Goal: Complete application form

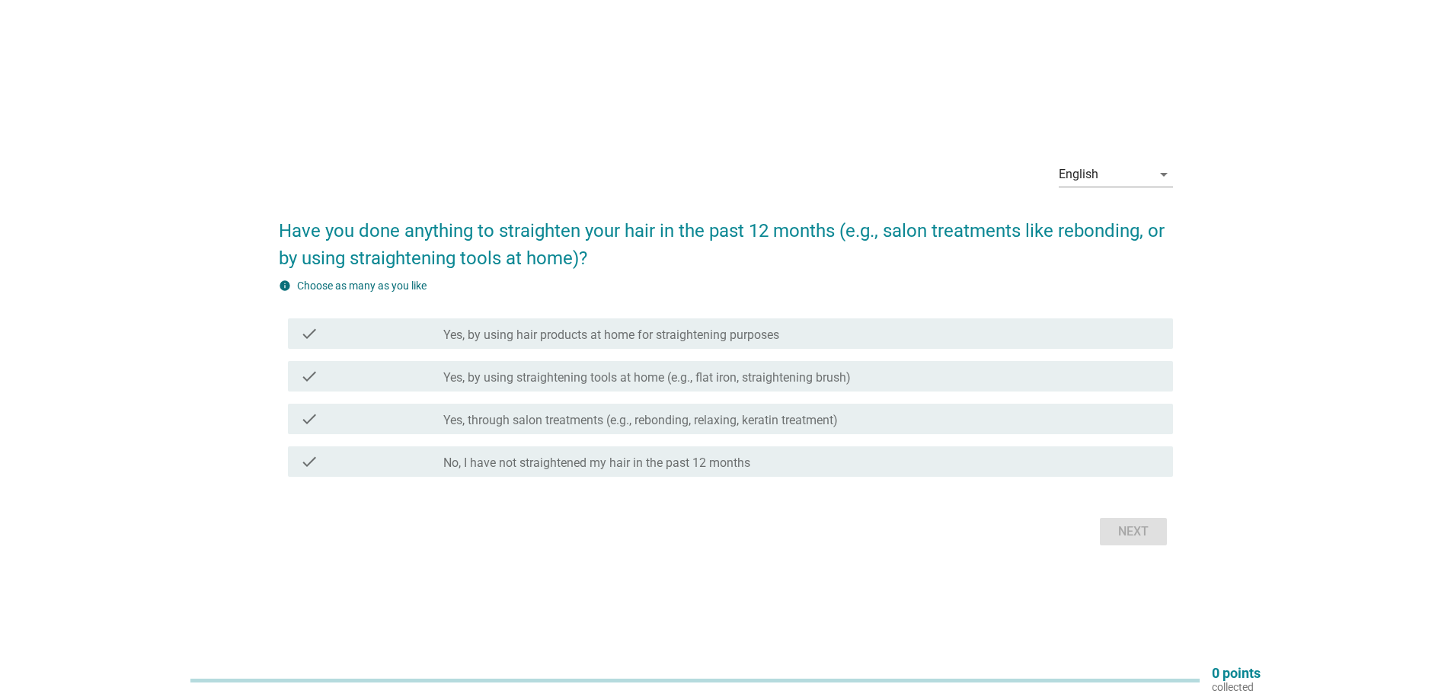
click at [744, 379] on label "Yes, by using straightening tools at home (e.g., flat iron, straightening brush)" at bounding box center [647, 377] width 408 height 15
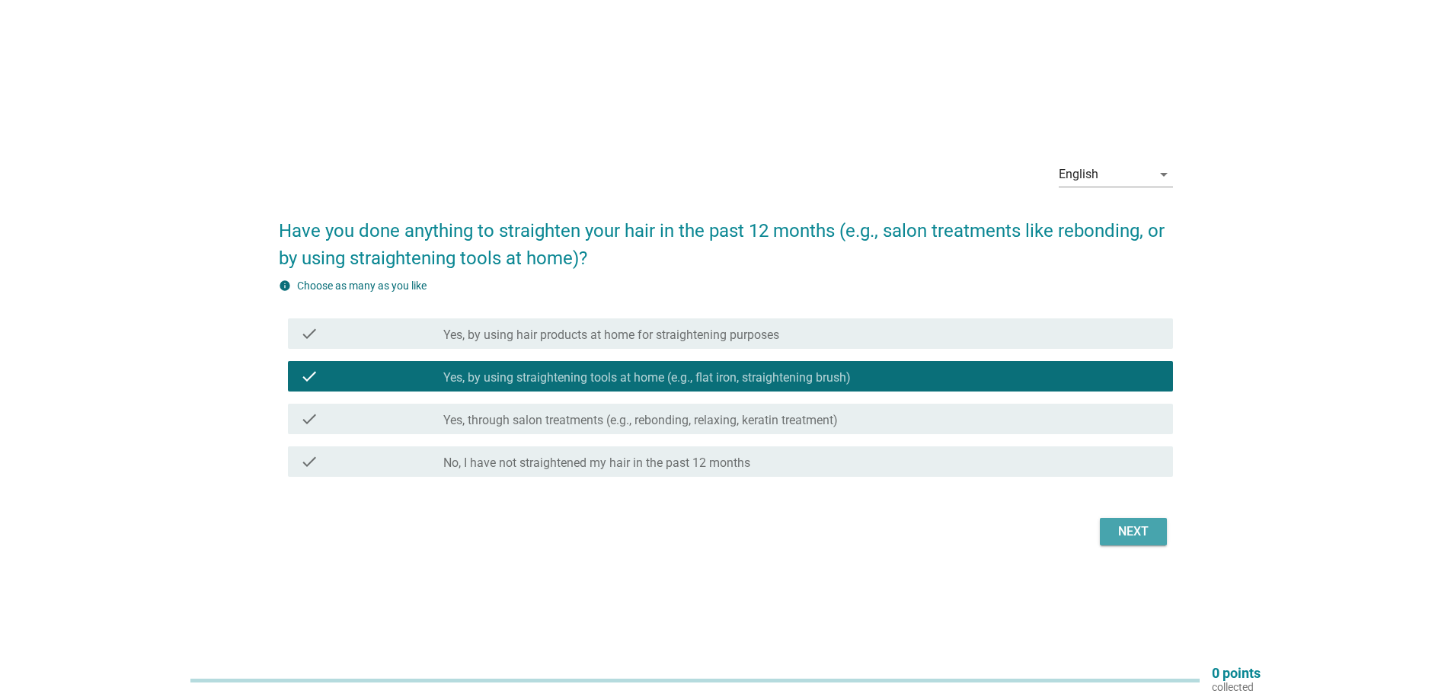
click at [1149, 539] on div "Next" at bounding box center [1133, 532] width 43 height 18
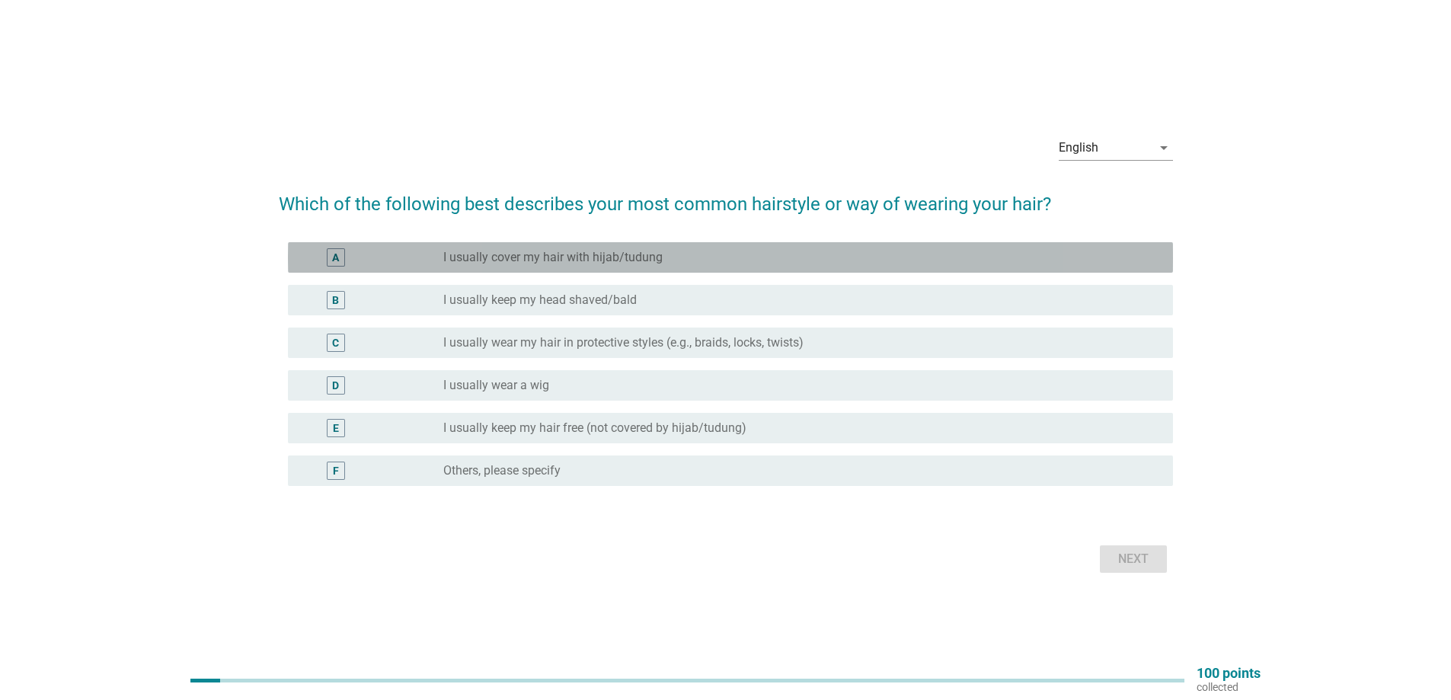
click at [597, 257] on label "I usually cover my hair with hijab/tudung" at bounding box center [552, 257] width 219 height 15
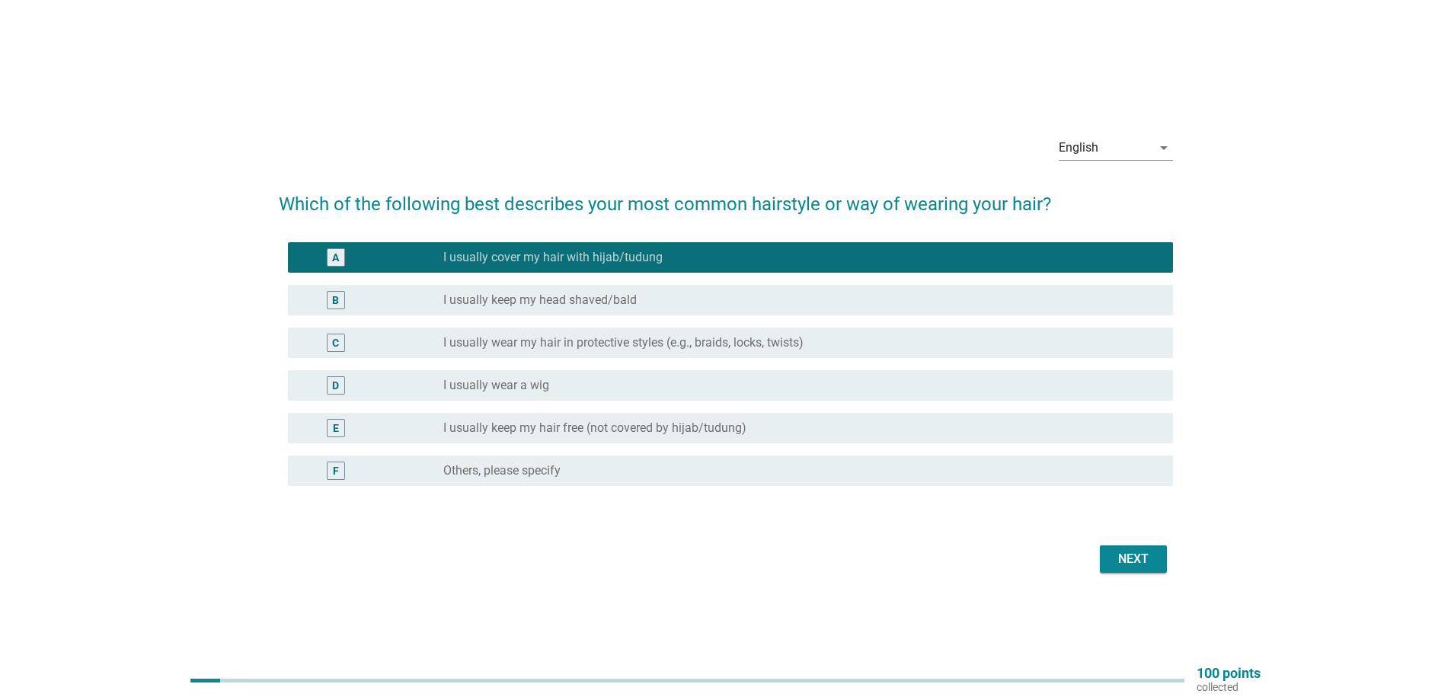
click at [1140, 561] on div "Next" at bounding box center [1133, 559] width 43 height 18
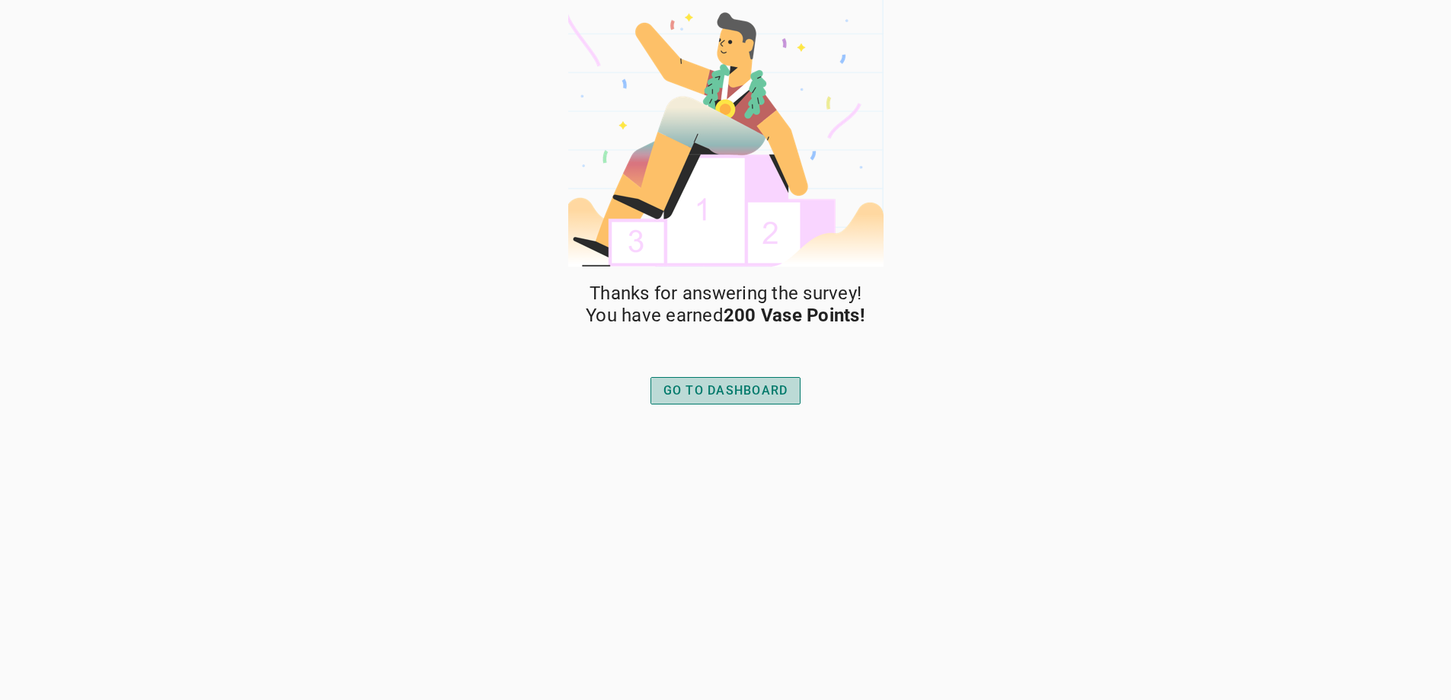
click at [785, 398] on div "GO TO DASHBOARD" at bounding box center [725, 391] width 125 height 18
